Goal: Find specific page/section: Find specific page/section

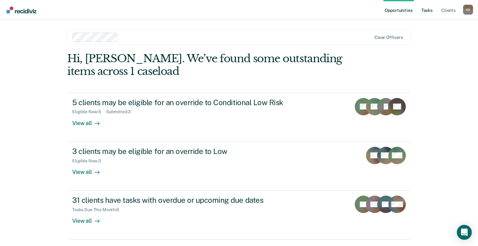
click at [431, 12] on link "Tasks" at bounding box center [427, 10] width 14 height 20
